Goal: Transaction & Acquisition: Purchase product/service

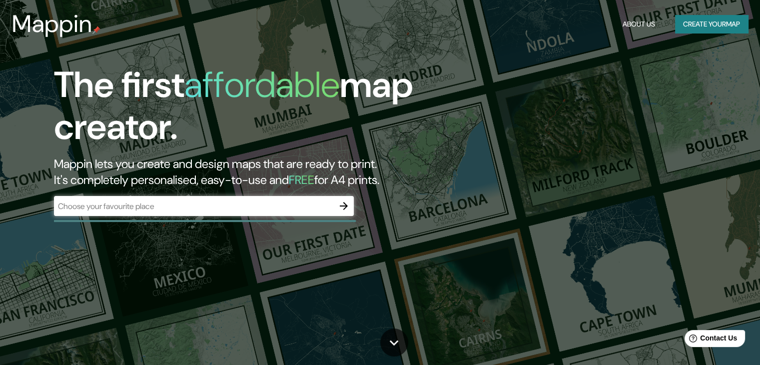
click at [353, 211] on div at bounding box center [344, 206] width 20 height 20
click at [343, 205] on icon "button" at bounding box center [344, 206] width 12 height 12
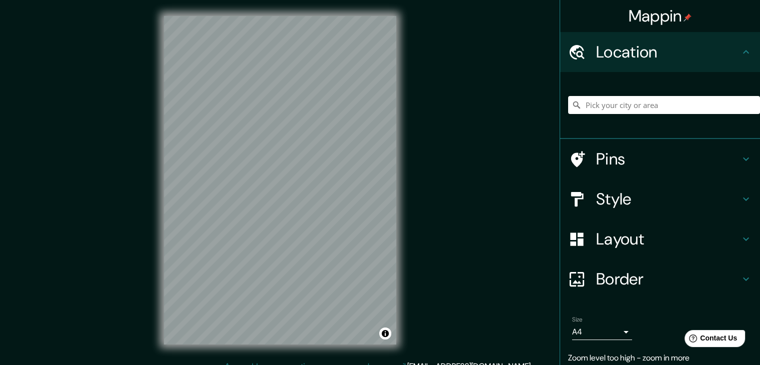
click at [141, 172] on div "Mappin Location Pins Style Layout Border Choose a border. Hint : you can make l…" at bounding box center [380, 188] width 760 height 376
click at [584, 110] on input "Pick your city or area" at bounding box center [664, 105] width 192 height 18
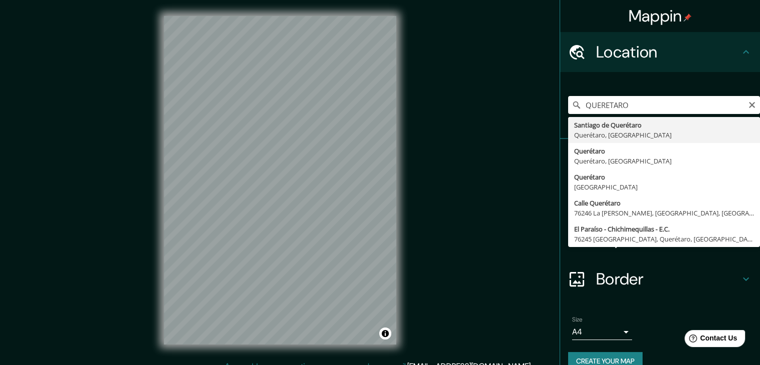
type input "Santiago de Querétaro, Querétaro, México"
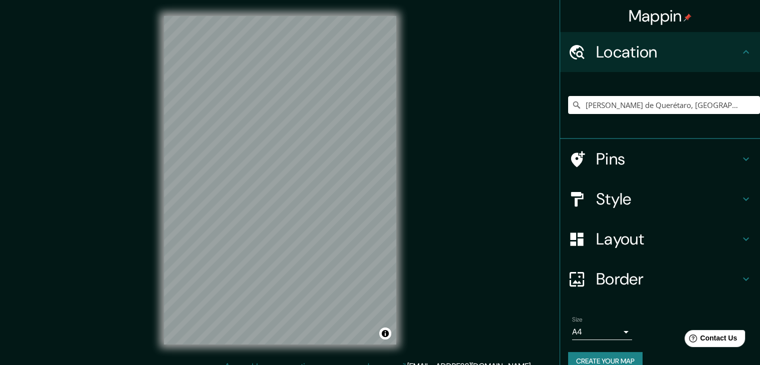
click at [73, 129] on div "Mappin Location Santiago de Querétaro, Querétaro, México Pins Style Layout Bord…" at bounding box center [380, 188] width 760 height 376
click at [611, 202] on h4 "Style" at bounding box center [668, 199] width 144 height 20
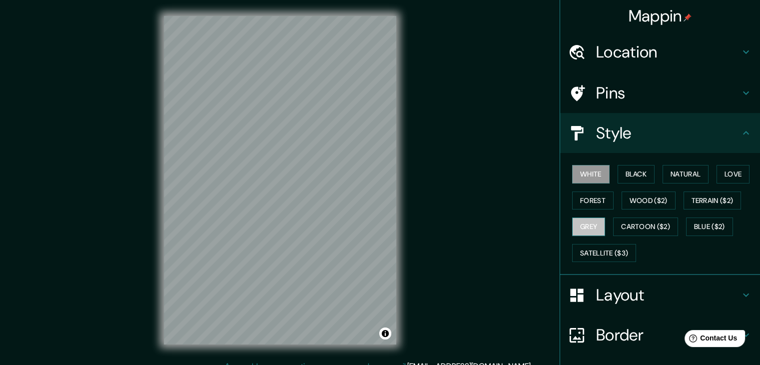
click at [587, 217] on button "Grey" at bounding box center [588, 226] width 33 height 18
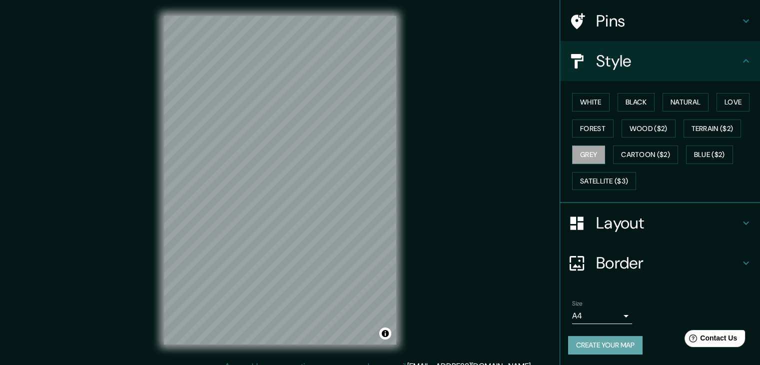
click at [601, 345] on button "Create your map" at bounding box center [605, 345] width 74 height 18
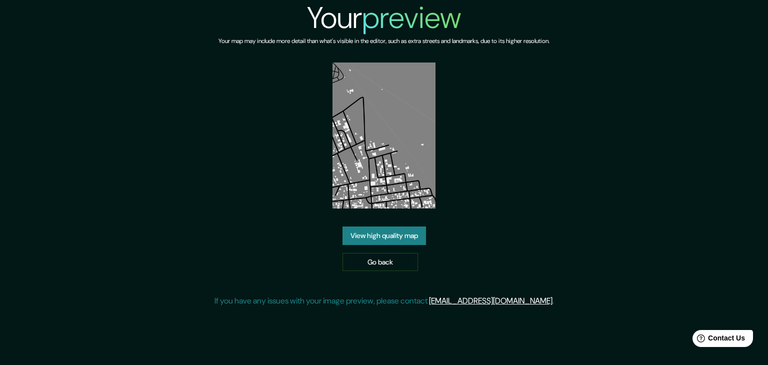
click at [398, 235] on link "View high quality map" at bounding box center [383, 235] width 83 height 18
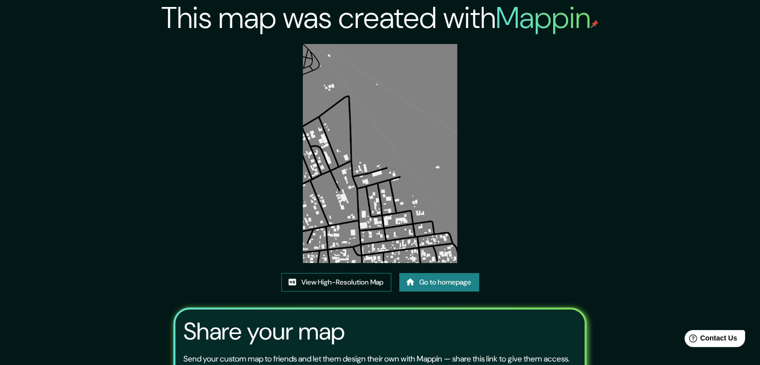
click at [353, 275] on link "View High-Resolution Map" at bounding box center [336, 282] width 110 height 18
click at [456, 276] on link "Go to homepage" at bounding box center [439, 282] width 80 height 18
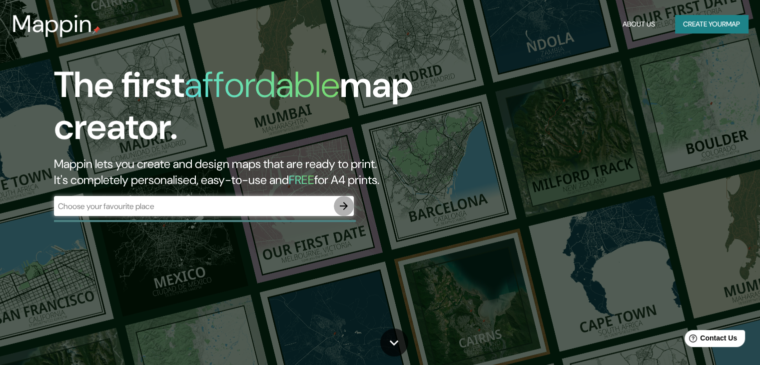
click at [347, 204] on icon "button" at bounding box center [344, 206] width 12 height 12
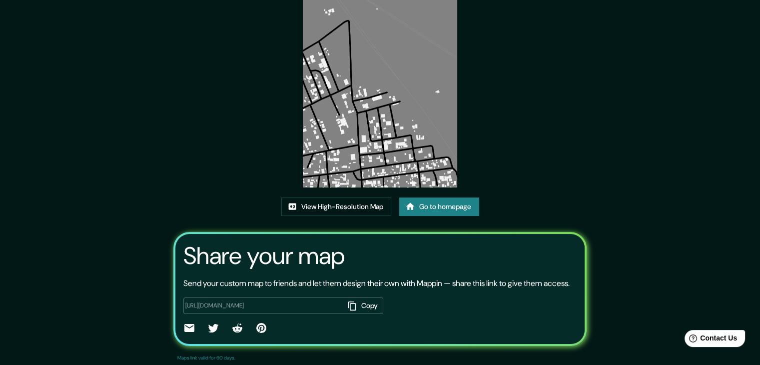
scroll to position [104, 0]
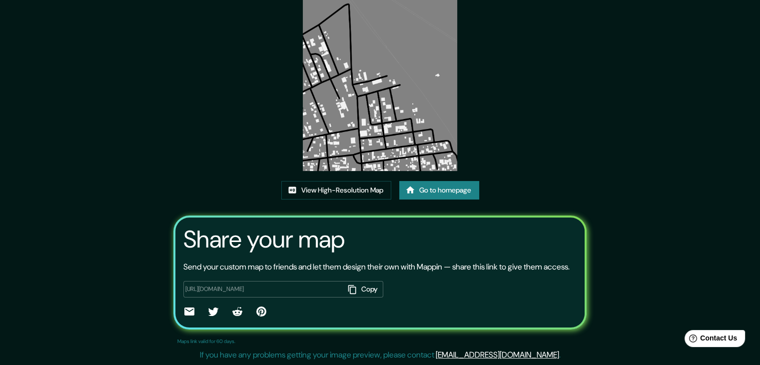
click at [367, 284] on button "Copy" at bounding box center [363, 289] width 39 height 16
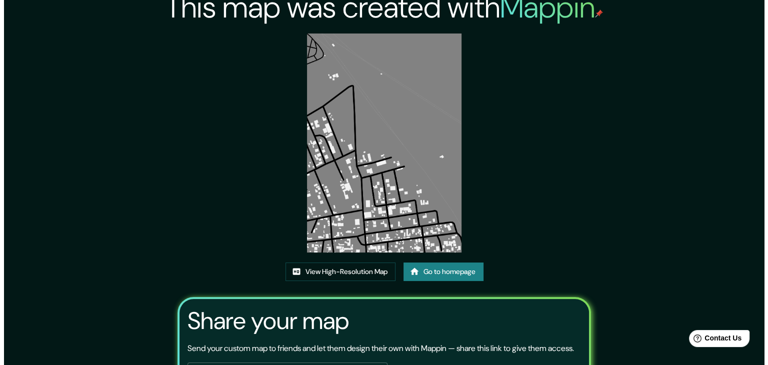
scroll to position [0, 0]
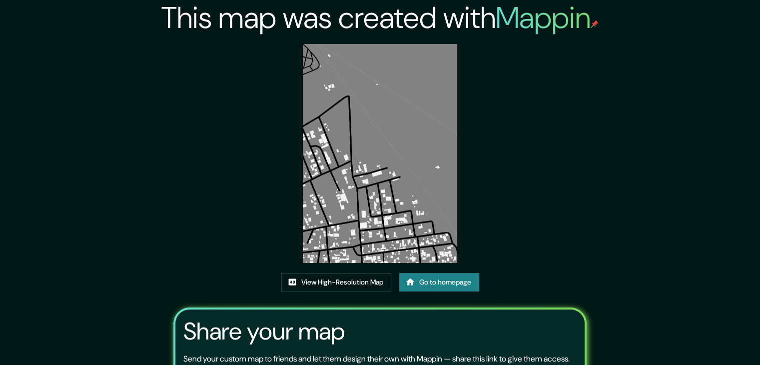
click at [440, 90] on img at bounding box center [380, 153] width 155 height 219
click at [375, 92] on img at bounding box center [380, 153] width 155 height 219
click at [377, 259] on img at bounding box center [380, 153] width 155 height 219
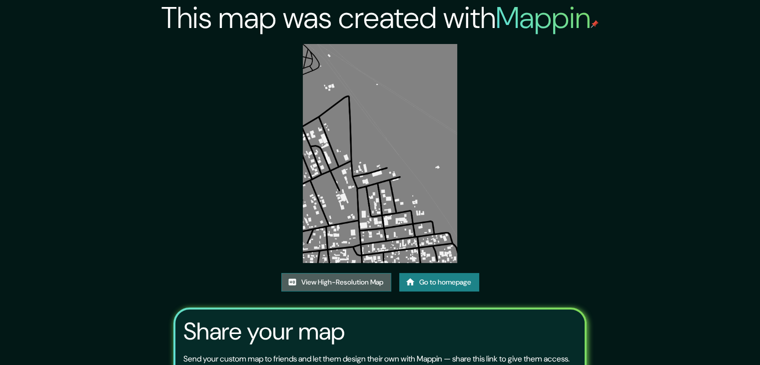
click at [351, 279] on link "View High-Resolution Map" at bounding box center [336, 282] width 110 height 18
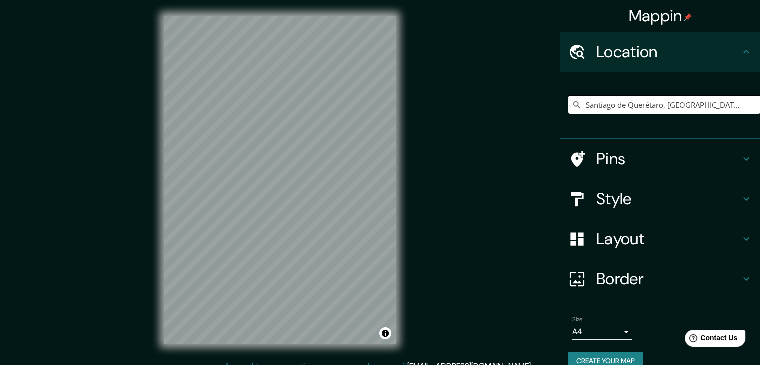
click at [624, 106] on input "Santiago de Querétaro, [GEOGRAPHIC_DATA], [GEOGRAPHIC_DATA]" at bounding box center [664, 105] width 192 height 18
click at [730, 107] on input "Santiago de Querétaro, [GEOGRAPHIC_DATA], [GEOGRAPHIC_DATA]" at bounding box center [664, 105] width 192 height 18
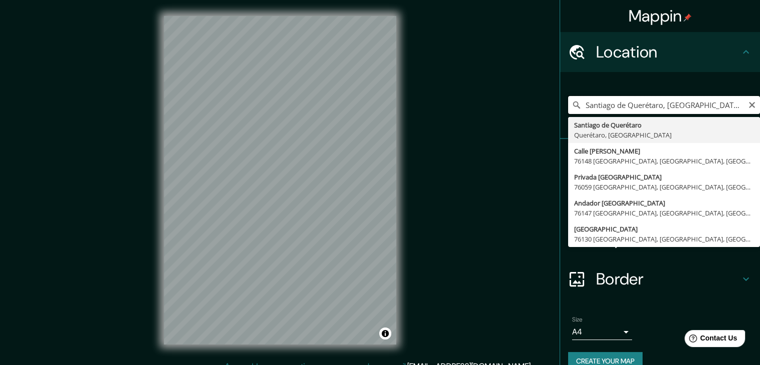
type input "Santiago de Querétaro, [GEOGRAPHIC_DATA], [GEOGRAPHIC_DATA]"
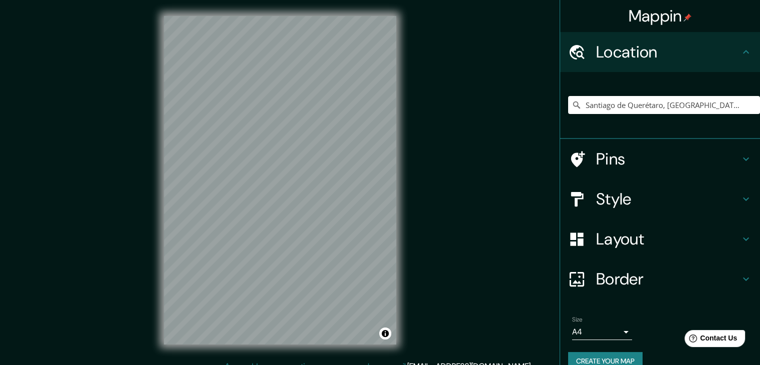
click at [649, 205] on h4 "Style" at bounding box center [668, 199] width 144 height 20
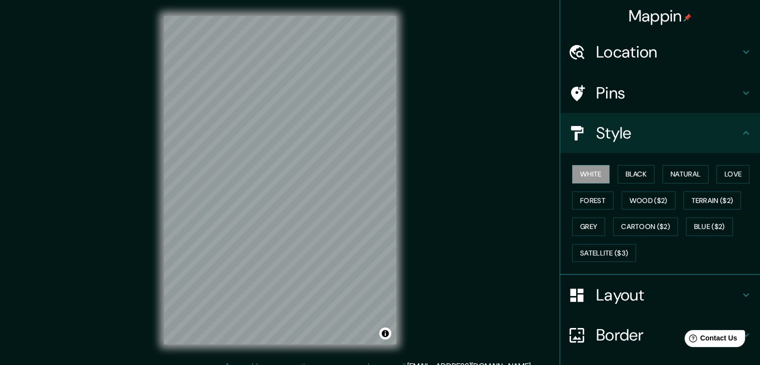
click at [581, 211] on div "White Black Natural Love Forest Wood ($2) Terrain ($2) Grey Cartoon ($2) Blue (…" at bounding box center [664, 213] width 192 height 105
click at [572, 223] on button "Grey" at bounding box center [588, 226] width 33 height 18
